Goal: Find specific page/section: Find specific page/section

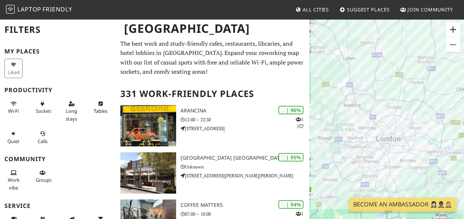
click at [454, 27] on button "Zoom in" at bounding box center [453, 29] width 15 height 15
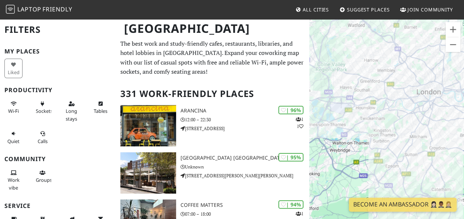
drag, startPoint x: 328, startPoint y: 118, endPoint x: 367, endPoint y: 59, distance: 70.6
click at [367, 59] on div "To navigate, press the arrow keys." at bounding box center [386, 127] width 155 height 219
click at [453, 27] on button "Zoom in" at bounding box center [453, 29] width 15 height 15
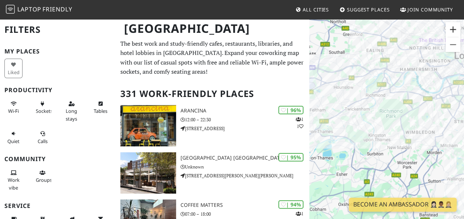
click at [453, 27] on button "Zoom in" at bounding box center [453, 29] width 15 height 15
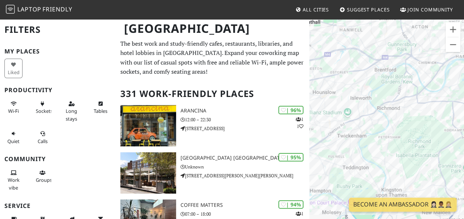
click at [370, 92] on div "To navigate, press the arrow keys." at bounding box center [386, 127] width 155 height 219
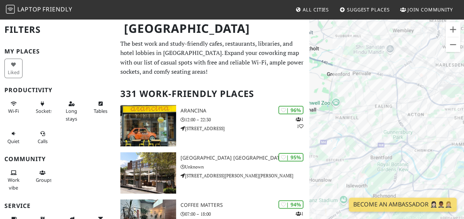
drag, startPoint x: 372, startPoint y: 41, endPoint x: 368, endPoint y: 132, distance: 90.9
click at [369, 133] on div "To navigate, press the arrow keys." at bounding box center [386, 127] width 155 height 219
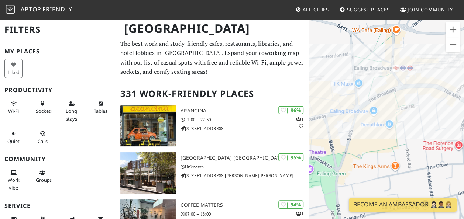
drag, startPoint x: 392, startPoint y: 96, endPoint x: 394, endPoint y: 132, distance: 35.5
click at [394, 132] on div "To navigate, press the arrow keys." at bounding box center [386, 127] width 155 height 219
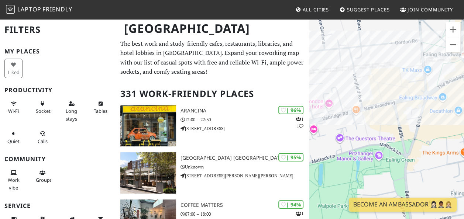
drag, startPoint x: 399, startPoint y: 107, endPoint x: 469, endPoint y: 92, distance: 71.8
click at [464, 92] on html "Laptop Friendly All Cities Suggest Places Join Community London Filters My Plac…" at bounding box center [232, 109] width 464 height 219
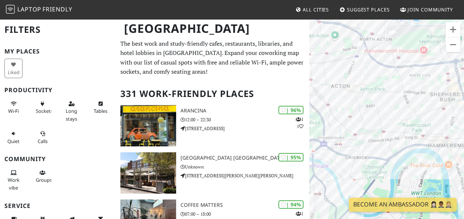
drag, startPoint x: 333, startPoint y: 90, endPoint x: 461, endPoint y: 69, distance: 129.1
click at [461, 69] on div "To navigate, press the arrow keys." at bounding box center [386, 127] width 155 height 219
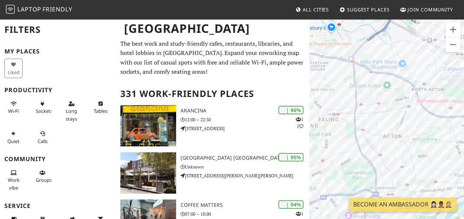
drag, startPoint x: 391, startPoint y: 79, endPoint x: 445, endPoint y: 131, distance: 75.0
click at [445, 131] on div "To navigate, press the arrow keys." at bounding box center [386, 127] width 155 height 219
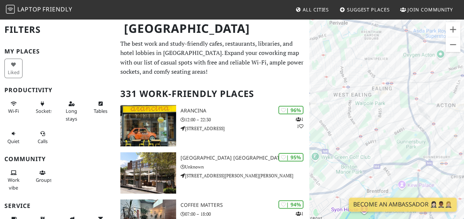
drag, startPoint x: 348, startPoint y: 140, endPoint x: 401, endPoint y: 108, distance: 62.3
click at [401, 108] on div "To navigate, press the arrow keys." at bounding box center [386, 127] width 155 height 219
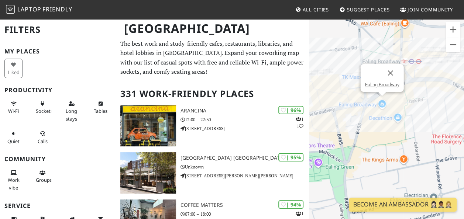
click at [382, 103] on div "To navigate, press the arrow keys. Ealing Broadway" at bounding box center [386, 127] width 155 height 219
click at [381, 100] on div "To navigate, press the arrow keys. Ealing Broadway Ealing Broadway" at bounding box center [386, 127] width 155 height 219
click at [380, 86] on link "Ealing Broadway" at bounding box center [382, 85] width 34 height 6
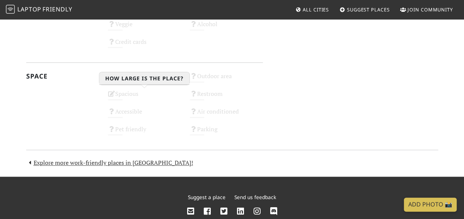
scroll to position [406, 0]
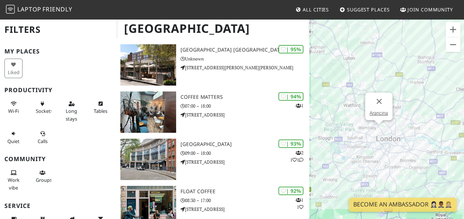
scroll to position [111, 0]
